Goal: Transaction & Acquisition: Purchase product/service

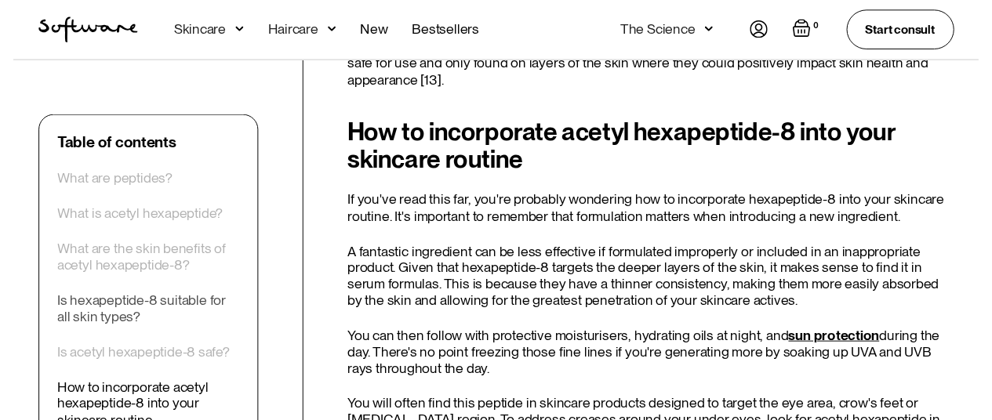
scroll to position [2874, 0]
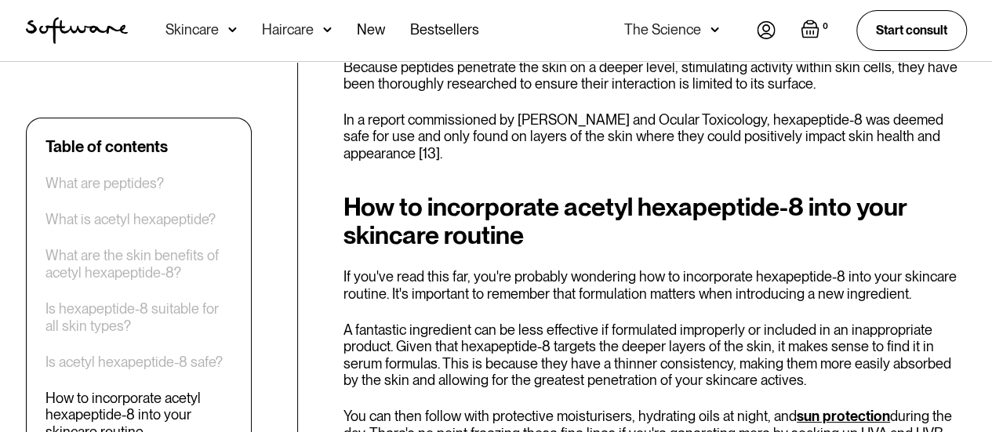
click at [211, 29] on div "Skincare" at bounding box center [191, 30] width 53 height 16
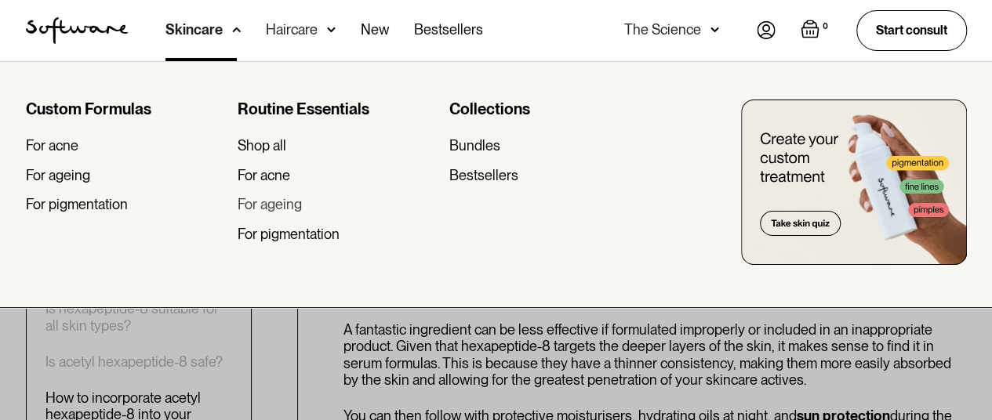
click at [276, 198] on div "For ageing" at bounding box center [270, 204] width 64 height 17
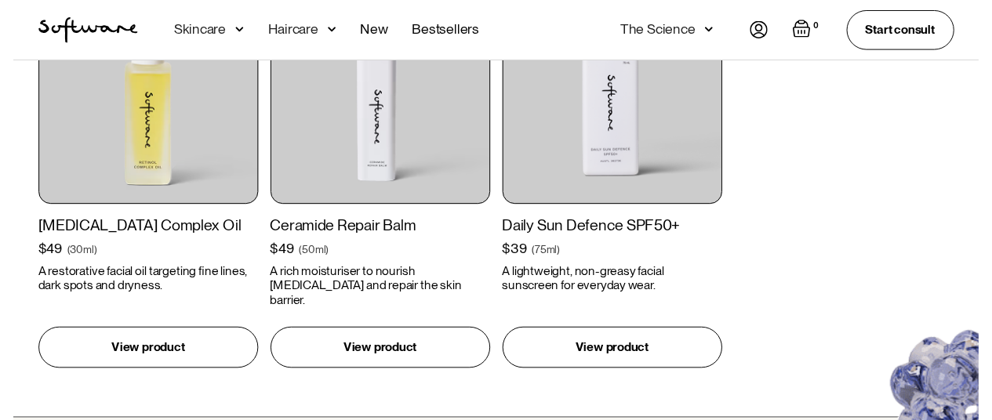
scroll to position [1255, 0]
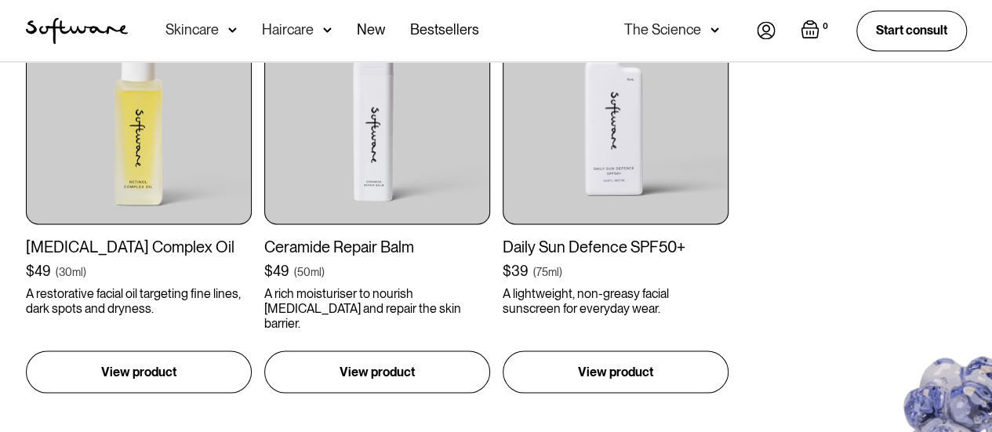
click at [216, 27] on div "Skincare" at bounding box center [191, 30] width 53 height 16
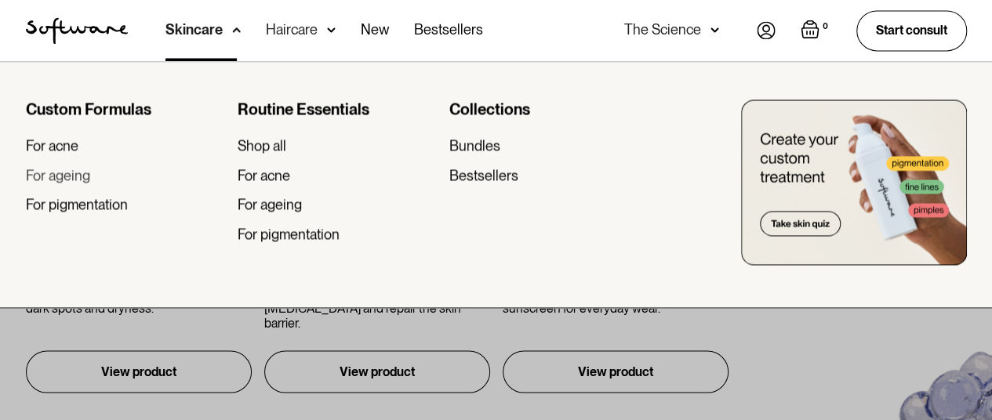
click at [78, 173] on div "For ageing" at bounding box center [58, 175] width 64 height 17
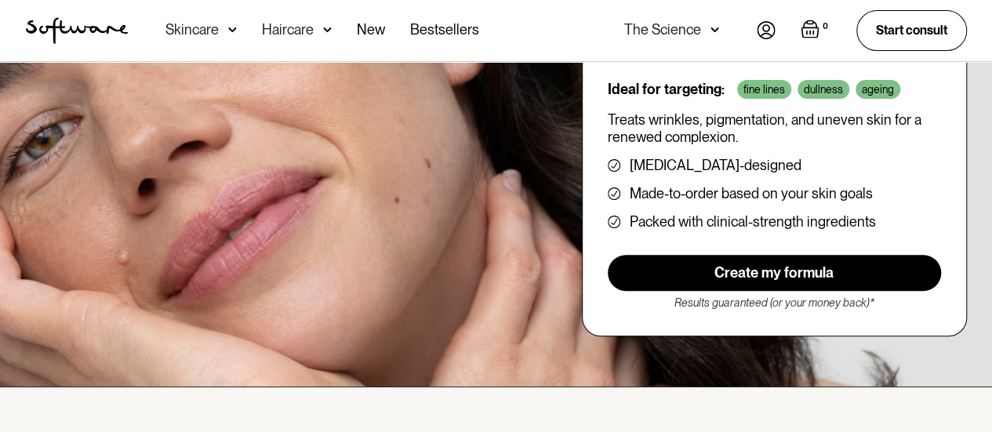
scroll to position [157, 0]
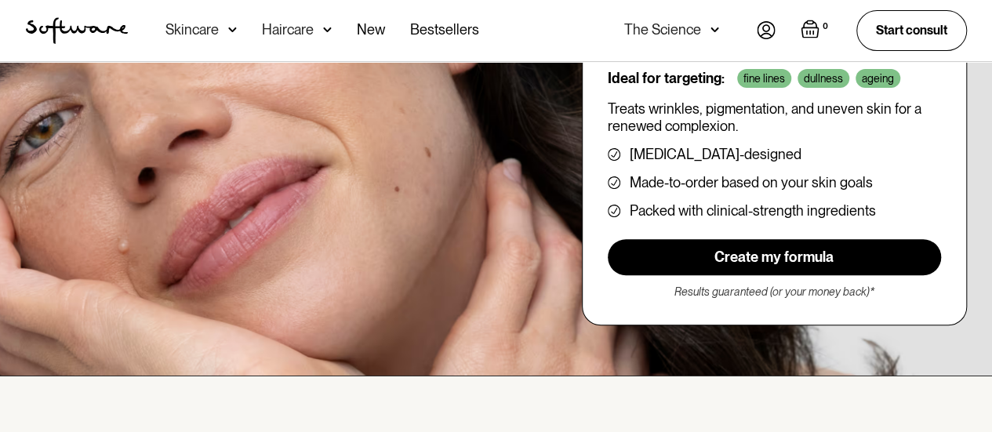
click at [676, 275] on link "Create my formula" at bounding box center [774, 257] width 333 height 36
